Goal: Information Seeking & Learning: Learn about a topic

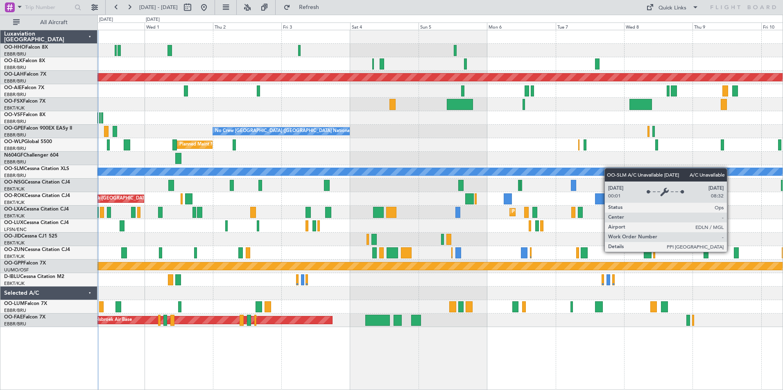
click at [619, 171] on div "Planned Maint Kortrijk-[GEOGRAPHIC_DATA] Planned [GEOGRAPHIC_DATA][PERSON_NAME]…" at bounding box center [439, 178] width 685 height 297
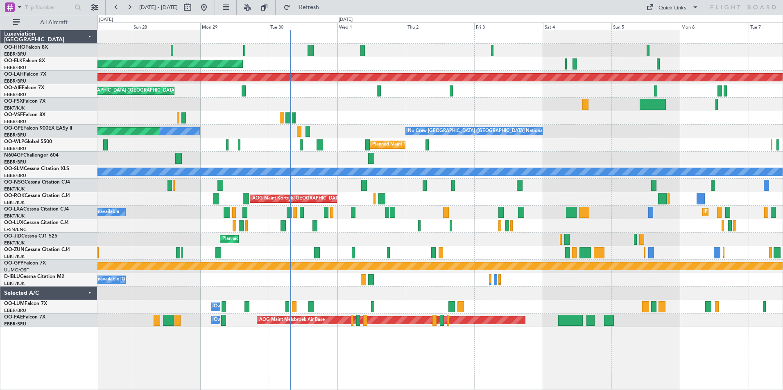
click at [611, 195] on div "AOG Maint Kortrijk-[GEOGRAPHIC_DATA] Planned Maint [GEOGRAPHIC_DATA]-[GEOGRAPHI…" at bounding box center [439, 199] width 685 height 14
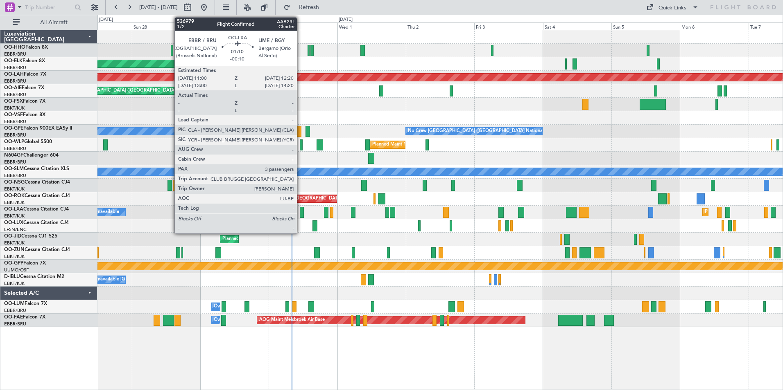
click at [300, 213] on div at bounding box center [302, 212] width 4 height 11
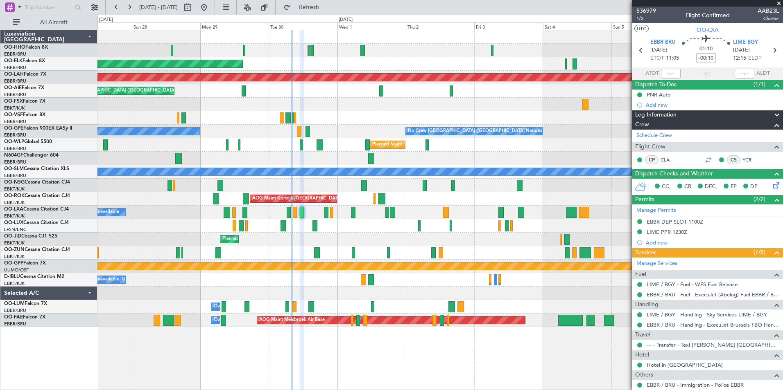
scroll to position [82, 0]
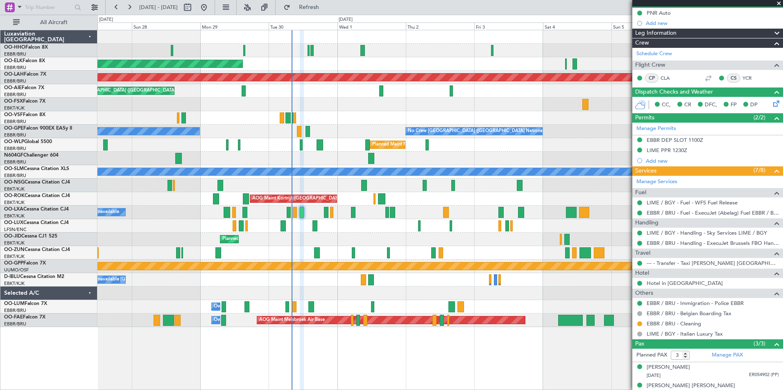
click at [777, 2] on span at bounding box center [778, 3] width 8 height 7
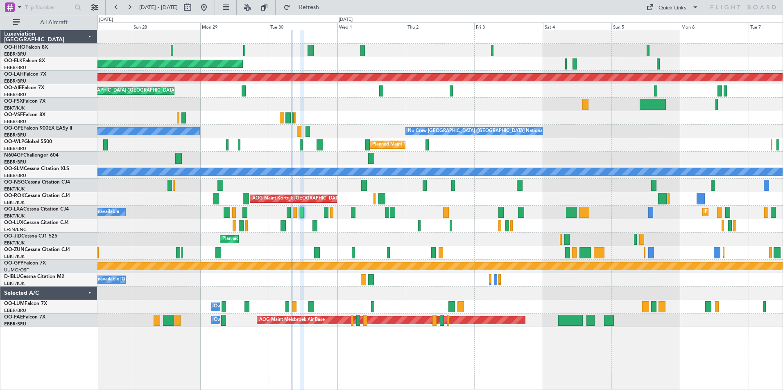
type input "0"
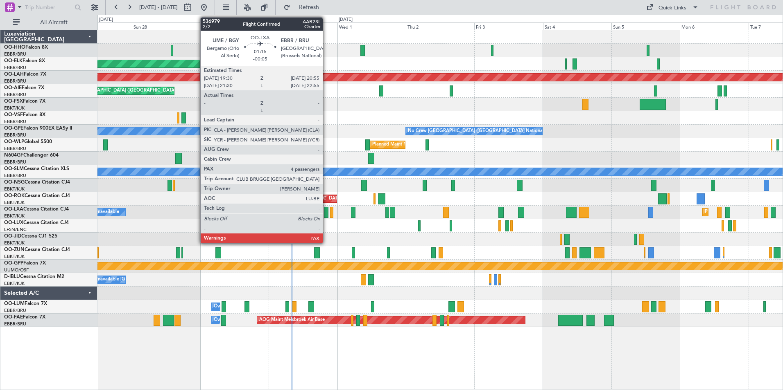
click at [326, 214] on div at bounding box center [326, 212] width 4 height 11
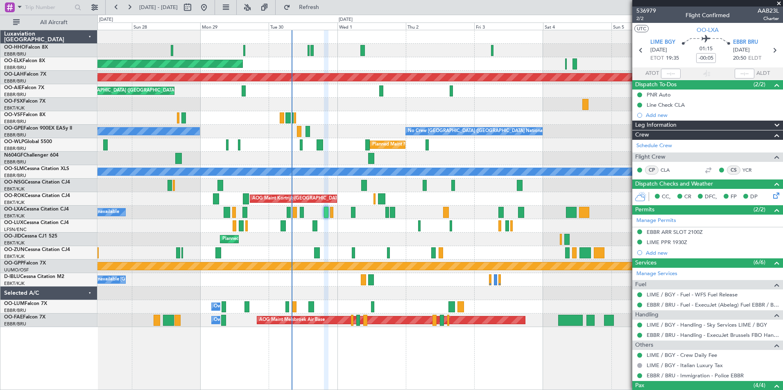
click at [776, 2] on span at bounding box center [778, 3] width 8 height 7
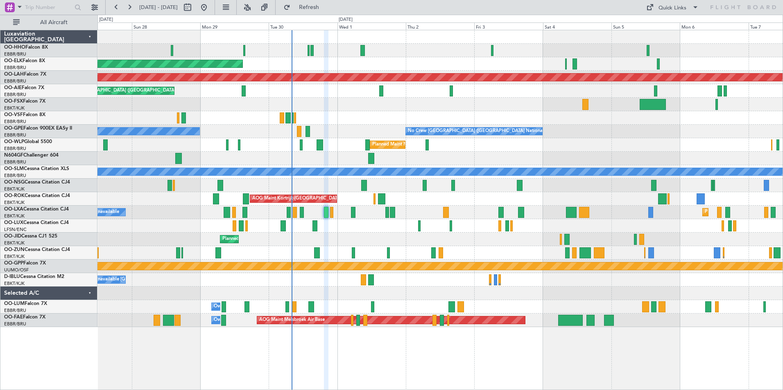
type input "0"
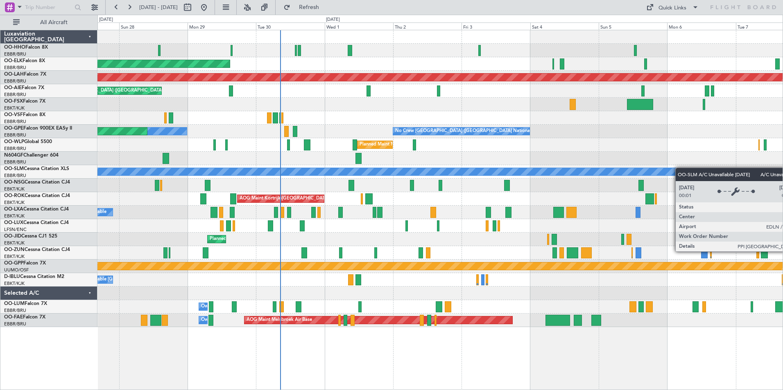
click at [689, 175] on div "A/C Unavailable [GEOGRAPHIC_DATA]" at bounding box center [439, 172] width 685 height 14
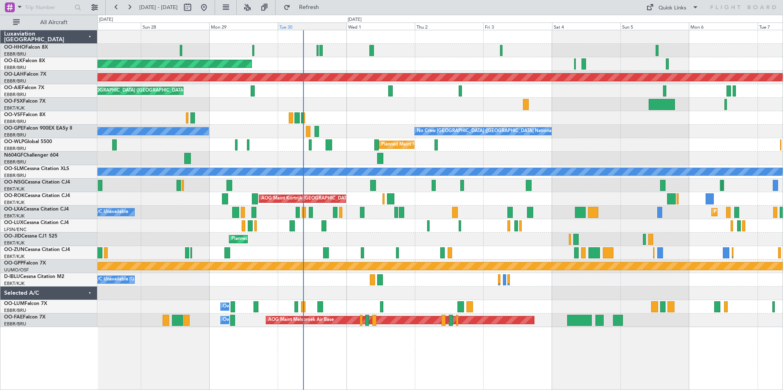
click at [313, 29] on div "Tue 30" at bounding box center [311, 26] width 68 height 7
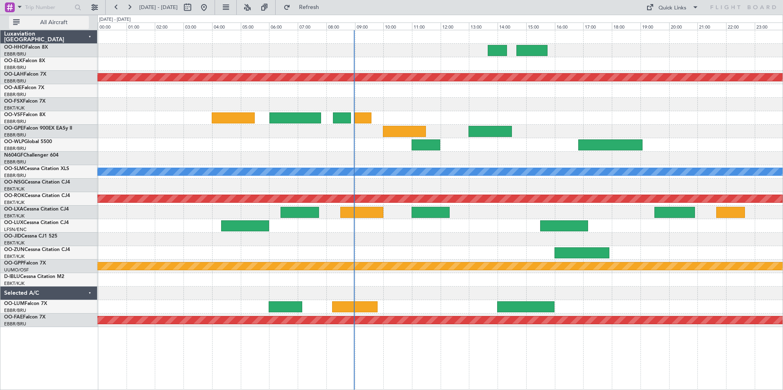
click at [57, 22] on span "All Aircraft" at bounding box center [53, 23] width 65 height 6
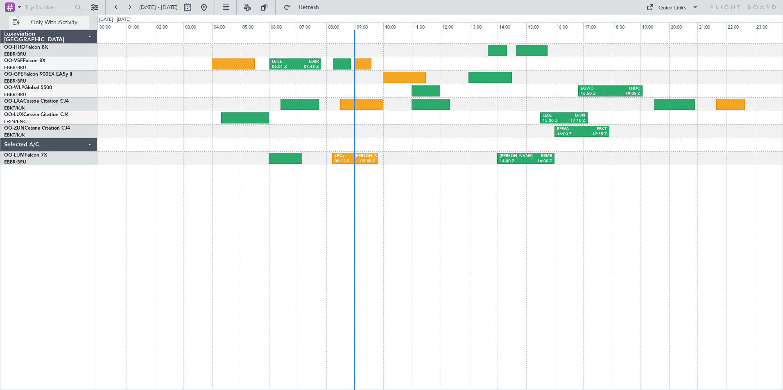
click at [52, 24] on span "Only With Activity" at bounding box center [53, 23] width 65 height 6
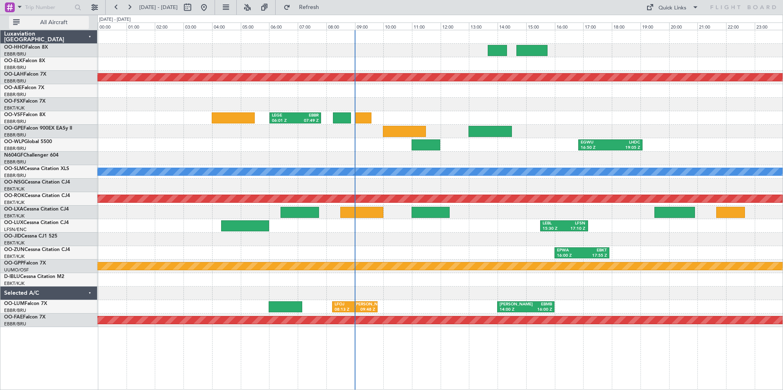
click at [54, 20] on span "All Aircraft" at bounding box center [53, 23] width 65 height 6
